Goal: Complete application form: Complete application form

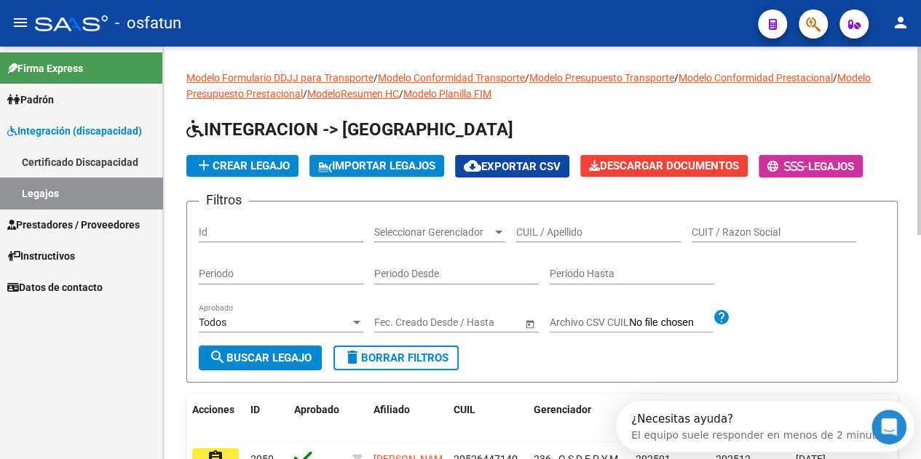
click at [559, 239] on input "CUIL / Apellido" at bounding box center [598, 232] width 164 height 12
paste input "20565478762"
type input "20565478762"
drag, startPoint x: 261, startPoint y: 394, endPoint x: 336, endPoint y: 372, distance: 79.0
click at [263, 365] on span "search Buscar Legajo" at bounding box center [260, 358] width 103 height 13
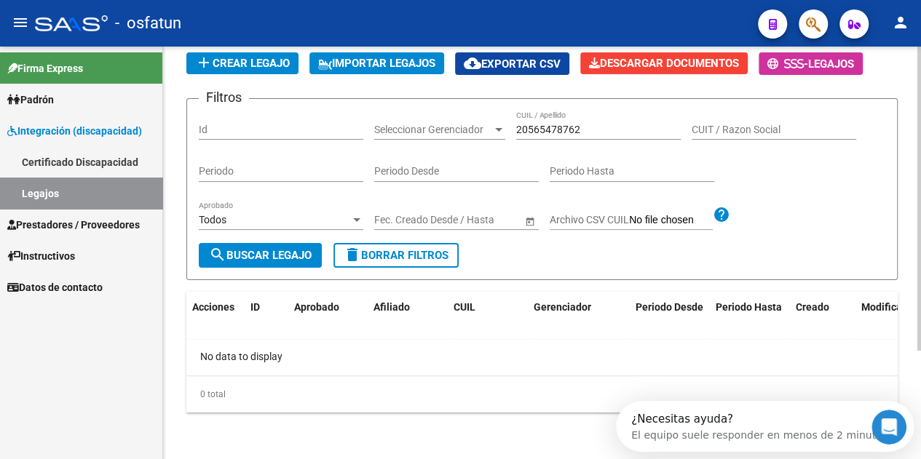
scroll to position [146, 0]
click at [94, 156] on link "Certificado Discapacidad" at bounding box center [81, 161] width 162 height 31
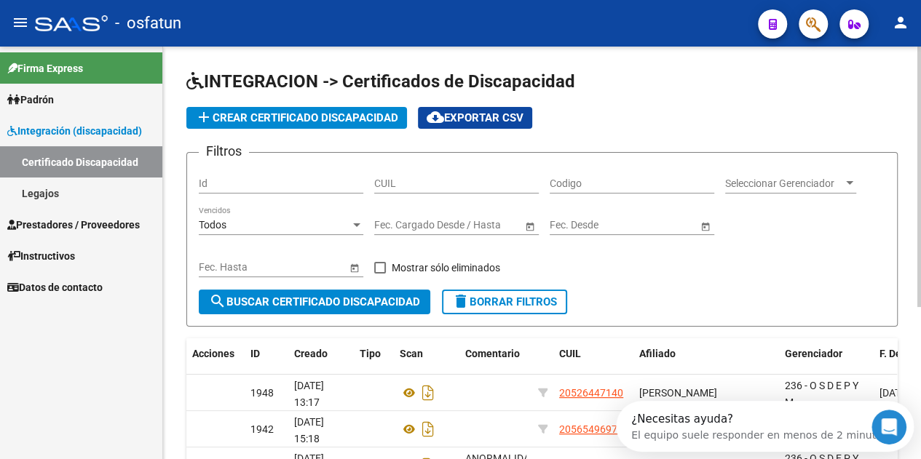
click at [579, 190] on input "Codigo" at bounding box center [632, 184] width 164 height 12
click at [426, 189] on input "CUIL" at bounding box center [456, 184] width 164 height 12
paste input "20-56547876-2"
type input "20-56547876-2"
click at [384, 309] on span "search Buscar Certificado Discapacidad" at bounding box center [314, 301] width 211 height 13
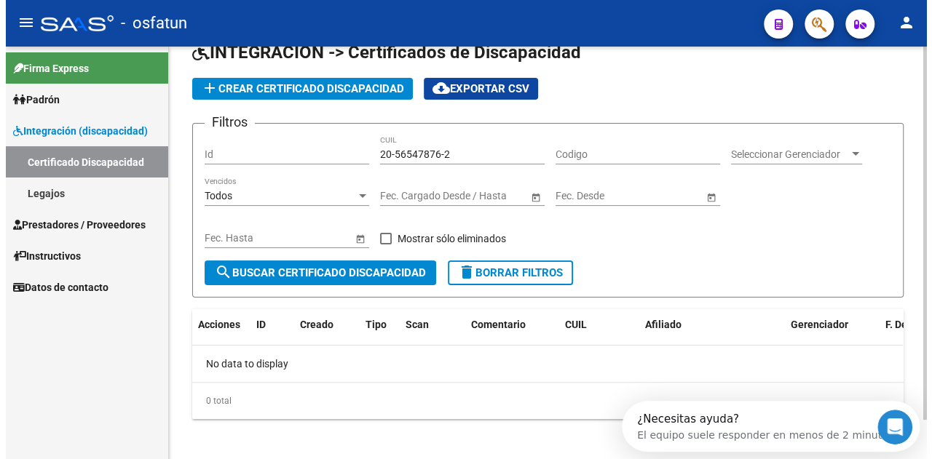
scroll to position [44, 0]
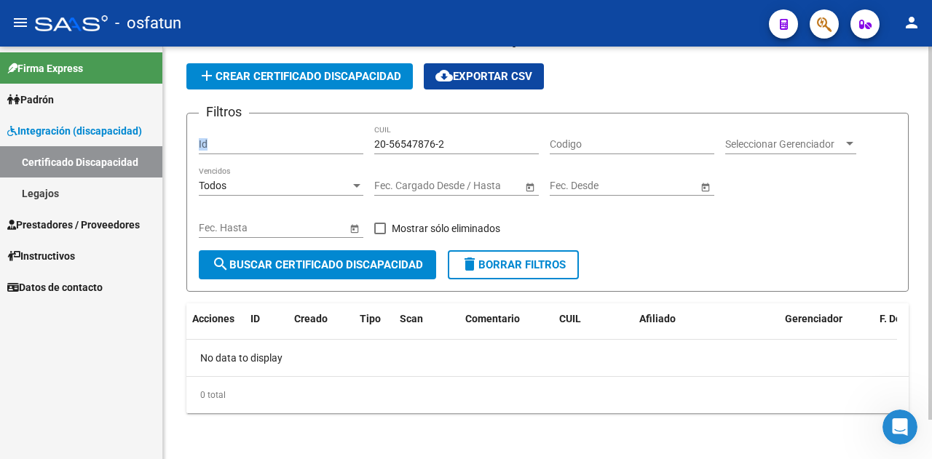
drag, startPoint x: 472, startPoint y: 135, endPoint x: 352, endPoint y: 138, distance: 119.4
click at [342, 135] on div "Filtros Id 20-56547876-2 CUIL Codigo Seleccionar Gerenciador Seleccionar Gerenc…" at bounding box center [547, 187] width 697 height 125
click at [456, 147] on input "20-56547876-2" at bounding box center [456, 144] width 164 height 12
click at [287, 141] on div "Filtros Id 20-56547876-2 CUIL Codigo Seleccionar Gerenciador Seleccionar Gerenc…" at bounding box center [547, 187] width 697 height 125
click at [309, 74] on span "add Crear Certificado Discapacidad" at bounding box center [299, 76] width 203 height 13
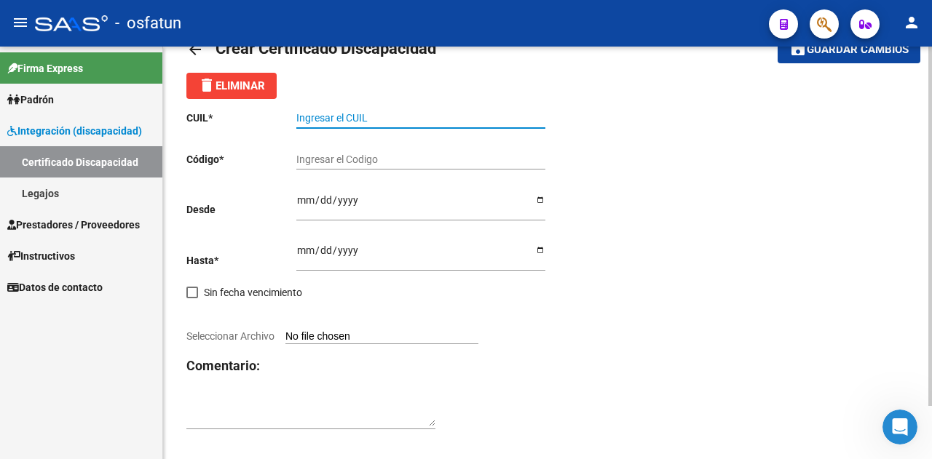
click at [368, 122] on input "Ingresar el CUIL" at bounding box center [420, 118] width 249 height 12
paste input "20-56547876-2"
type input "20-56547876-2"
click at [348, 162] on input "Ingresar el Codigo" at bounding box center [420, 160] width 249 height 12
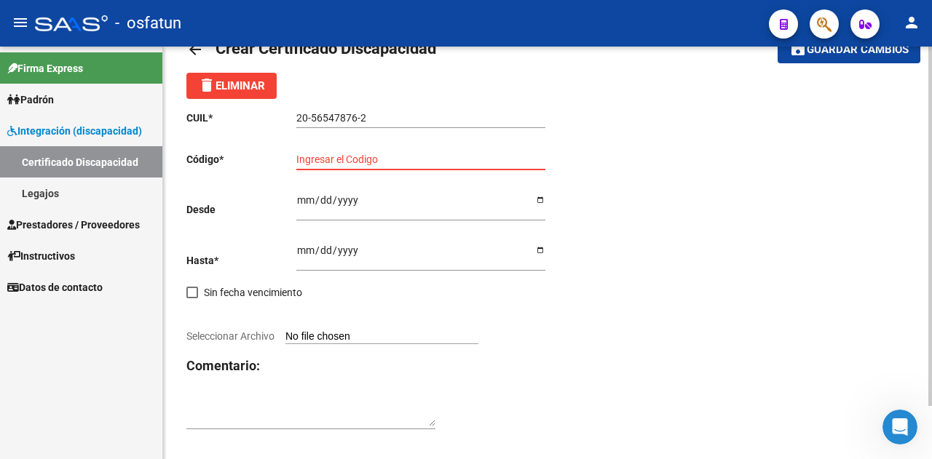
paste input "ARG02000565478762021092120230921PPA235"
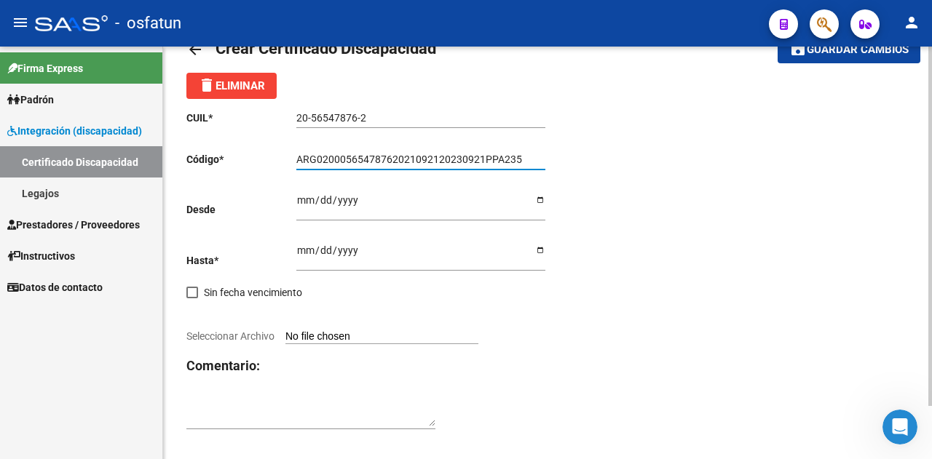
type input "ARG02000565478762021092120230921PPA235"
click at [303, 203] on input "Ingresar fec. Desde" at bounding box center [420, 205] width 249 height 22
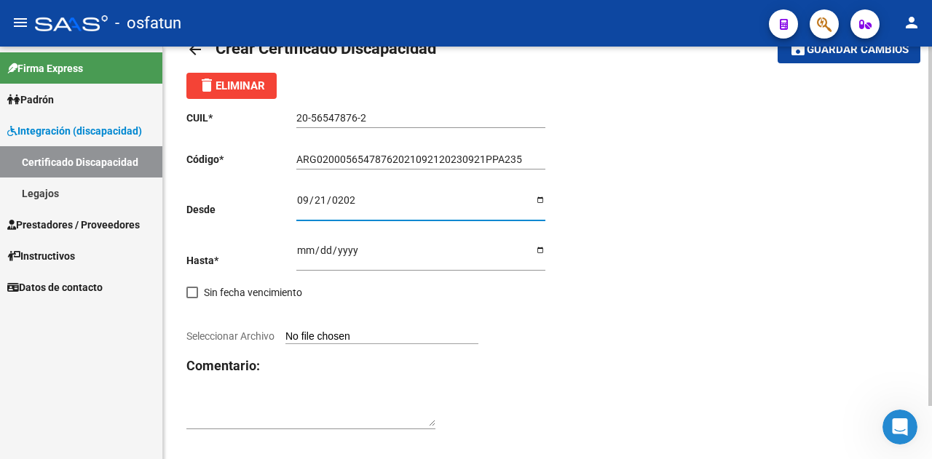
type input "[DATE]"
click at [303, 253] on input "Ingresar fec. Hasta" at bounding box center [420, 256] width 249 height 22
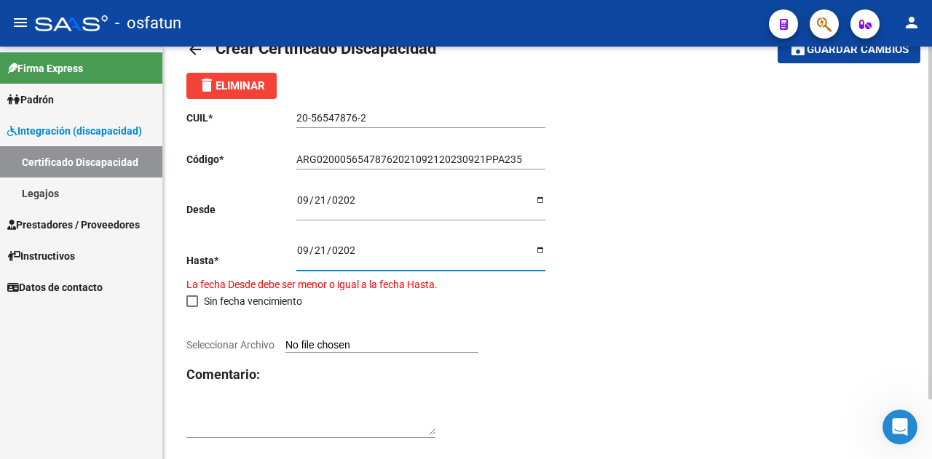
type input "[DATE]"
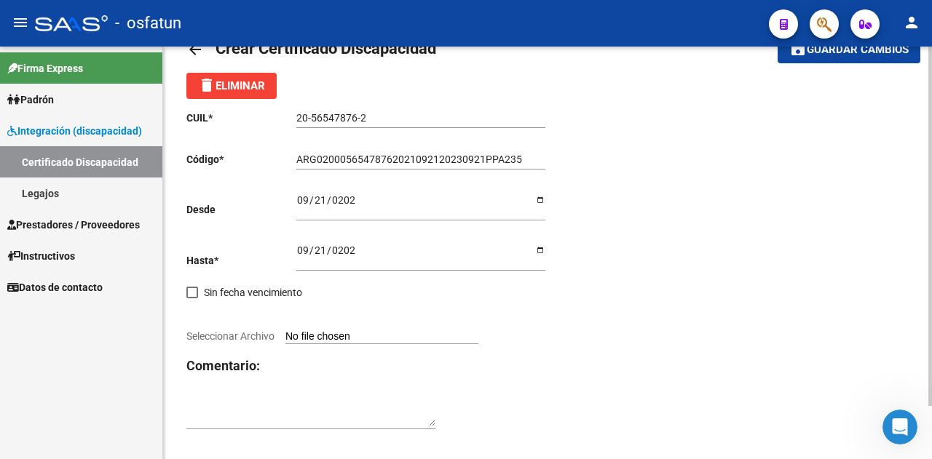
click at [365, 339] on input "Seleccionar Archivo" at bounding box center [381, 337] width 193 height 14
type input "C:\fakepath\CUD.jpg"
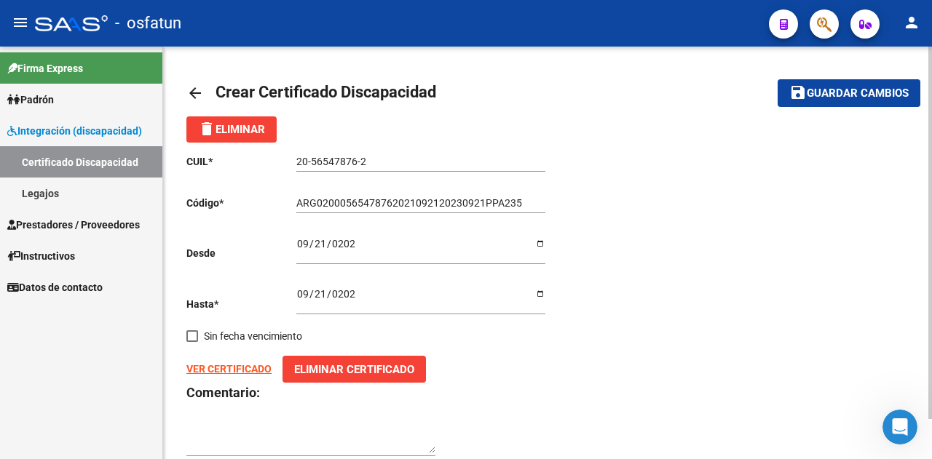
click at [863, 94] on span "Guardar cambios" at bounding box center [857, 93] width 102 height 13
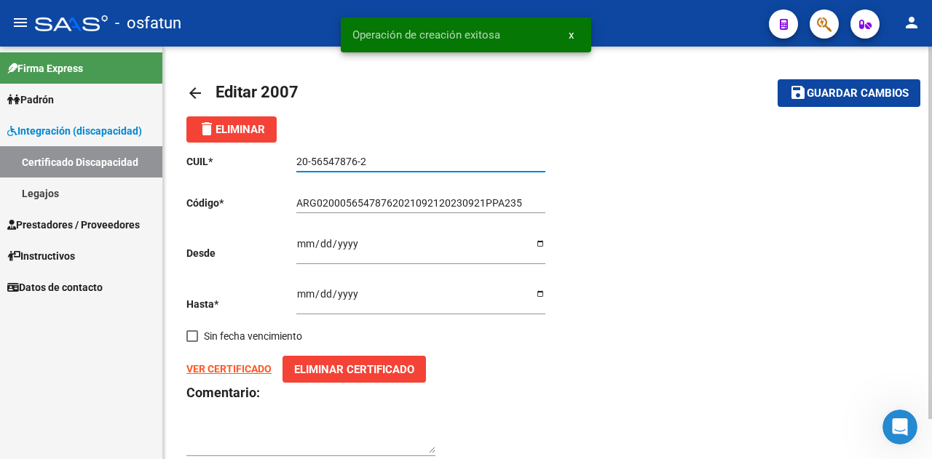
drag, startPoint x: 378, startPoint y: 156, endPoint x: 287, endPoint y: 155, distance: 90.3
click at [287, 156] on app-form-text-field "CUIL * 20-56547876-2 Ingresar el CUIL" at bounding box center [365, 162] width 359 height 12
drag, startPoint x: 63, startPoint y: 189, endPoint x: 95, endPoint y: 194, distance: 33.1
click at [63, 189] on link "Legajos" at bounding box center [81, 193] width 162 height 31
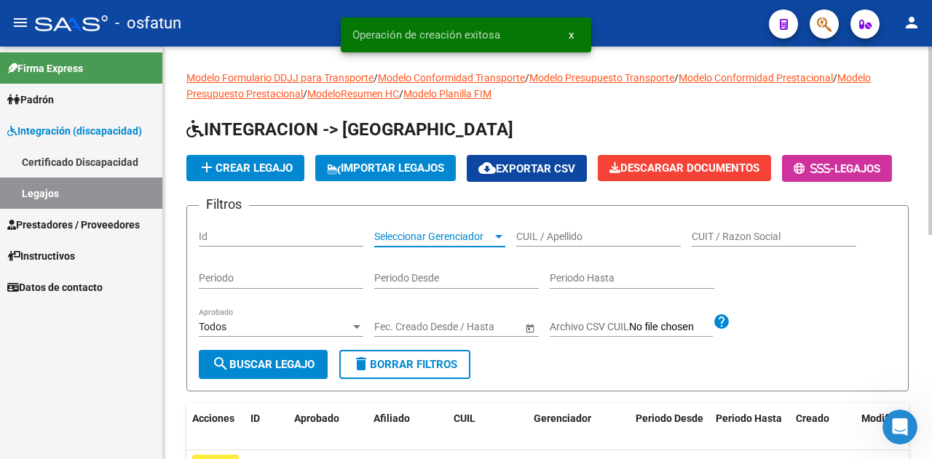
click at [436, 243] on span "Seleccionar Gerenciador" at bounding box center [433, 237] width 118 height 12
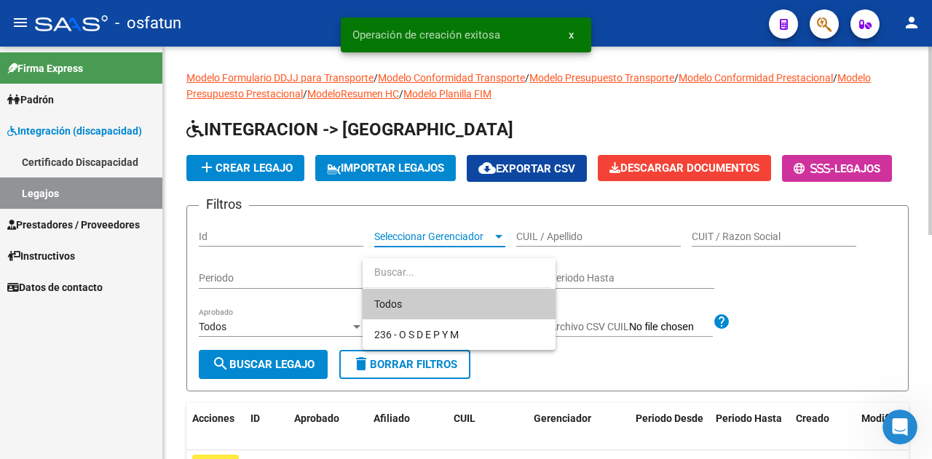
click at [594, 278] on div at bounding box center [466, 229] width 932 height 459
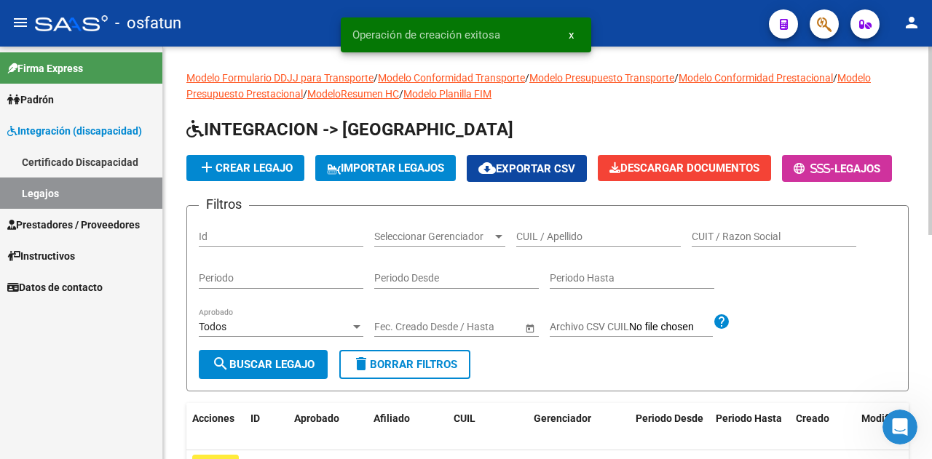
click at [611, 247] on div "CUIL / Apellido" at bounding box center [598, 232] width 164 height 29
paste input "20-56547876-2"
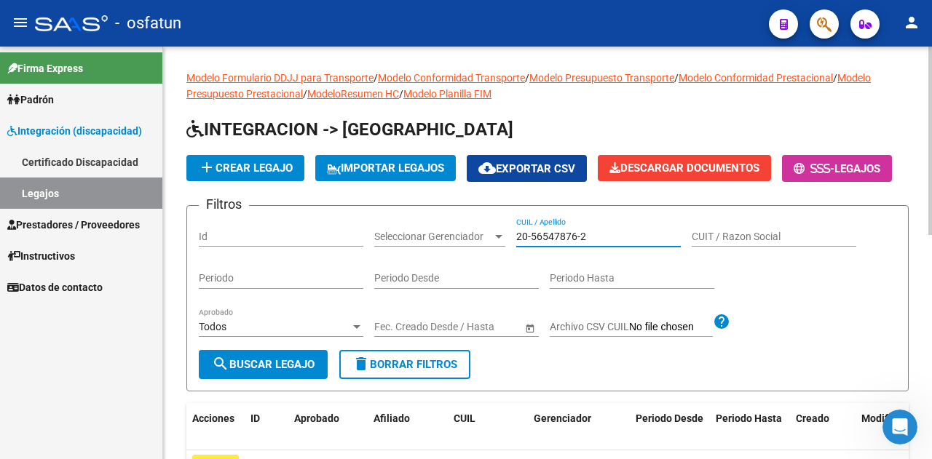
scroll to position [218, 0]
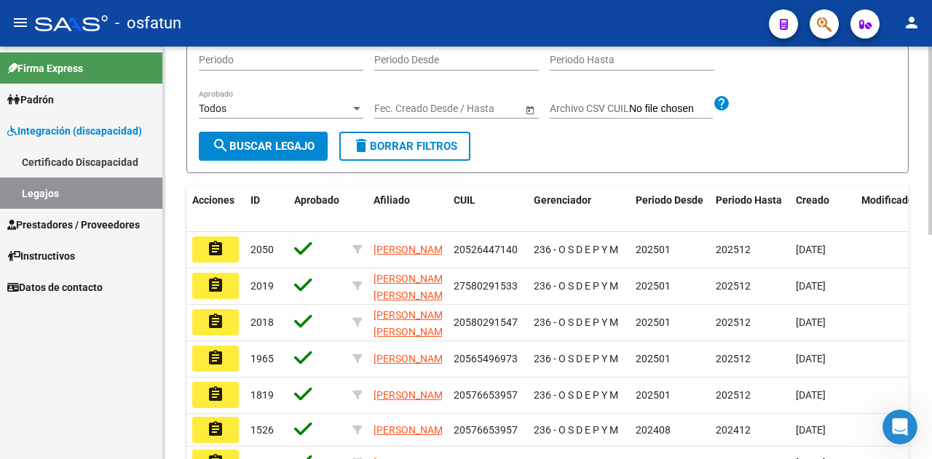
type input "20-56547876-2"
click at [290, 161] on button "search Buscar Legajo" at bounding box center [263, 146] width 129 height 29
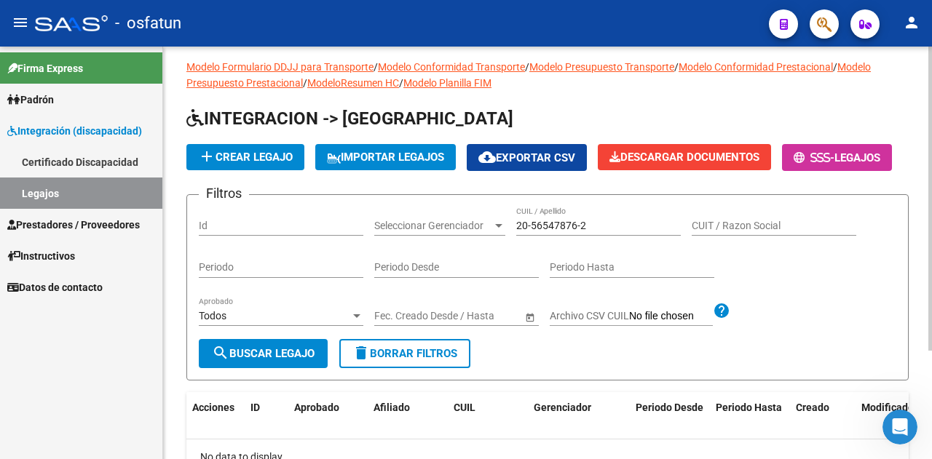
scroll to position [0, 0]
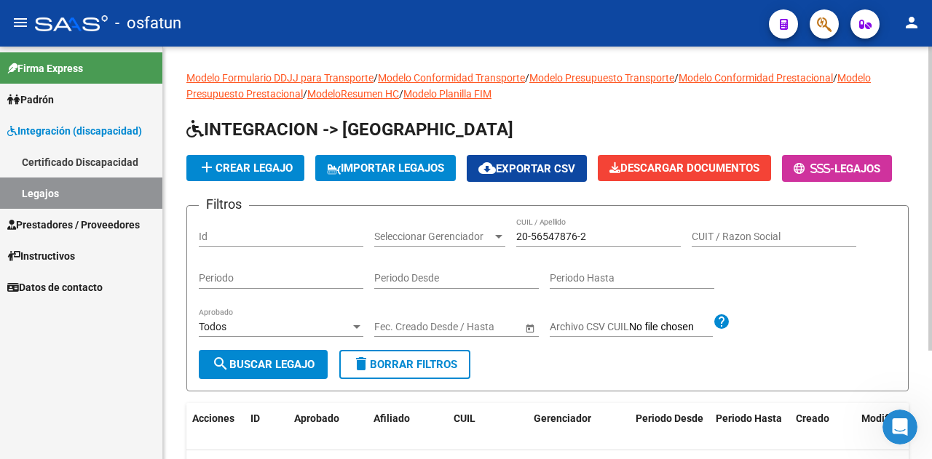
click at [262, 170] on span "add Crear Legajo" at bounding box center [245, 168] width 95 height 13
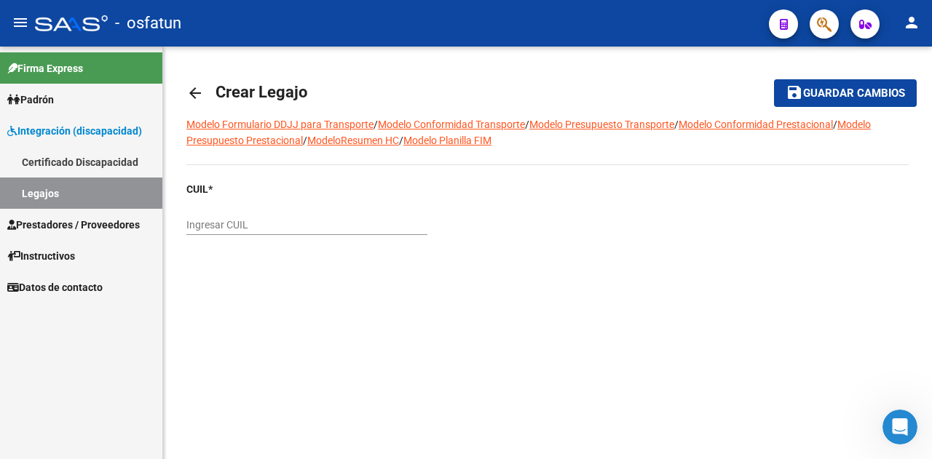
click at [258, 222] on input "Ingresar CUIL" at bounding box center [306, 225] width 241 height 12
paste input "20-56547876-2"
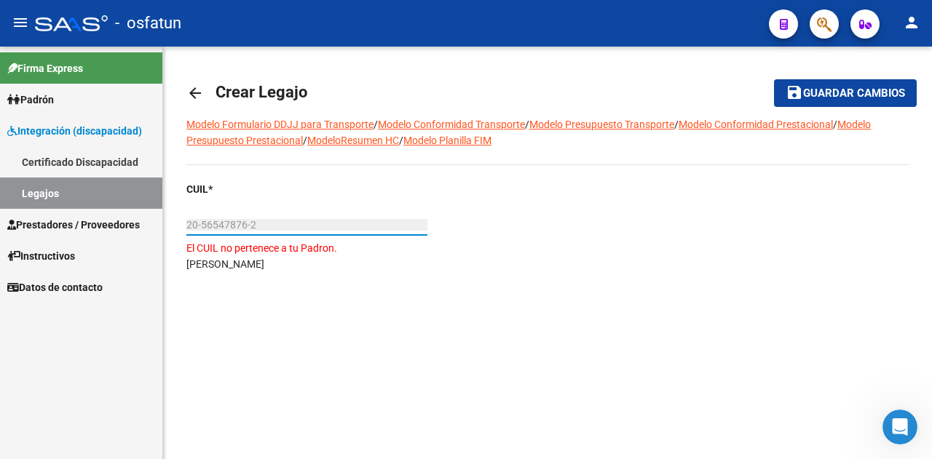
type input "20-56547876-2"
